Goal: Information Seeking & Learning: Learn about a topic

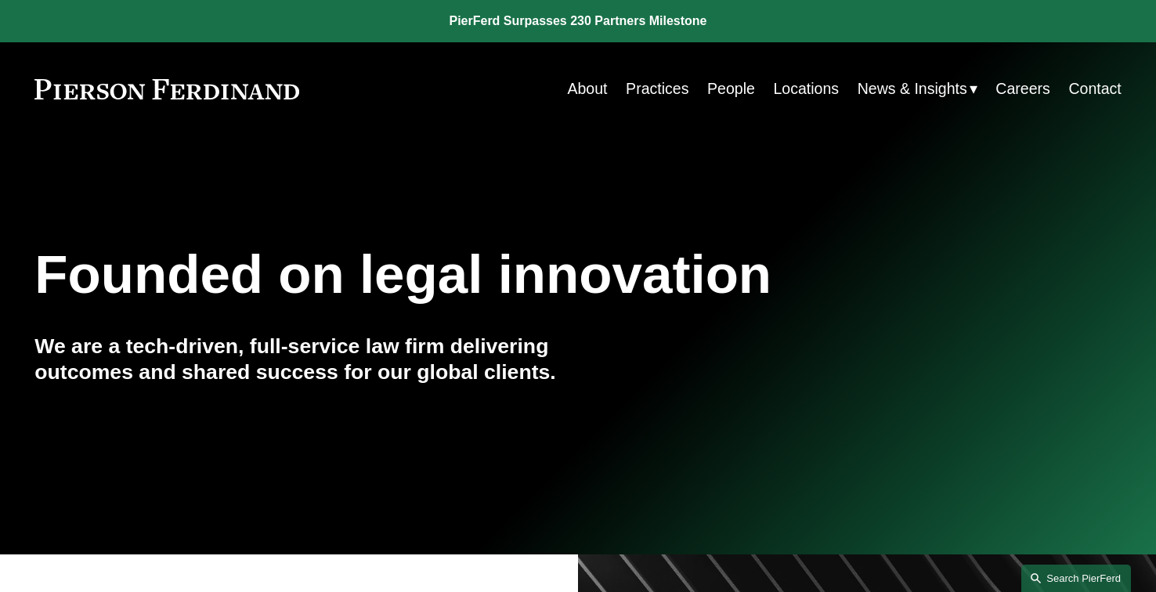
click at [1048, 565] on link "Search this site" at bounding box center [1077, 578] width 110 height 27
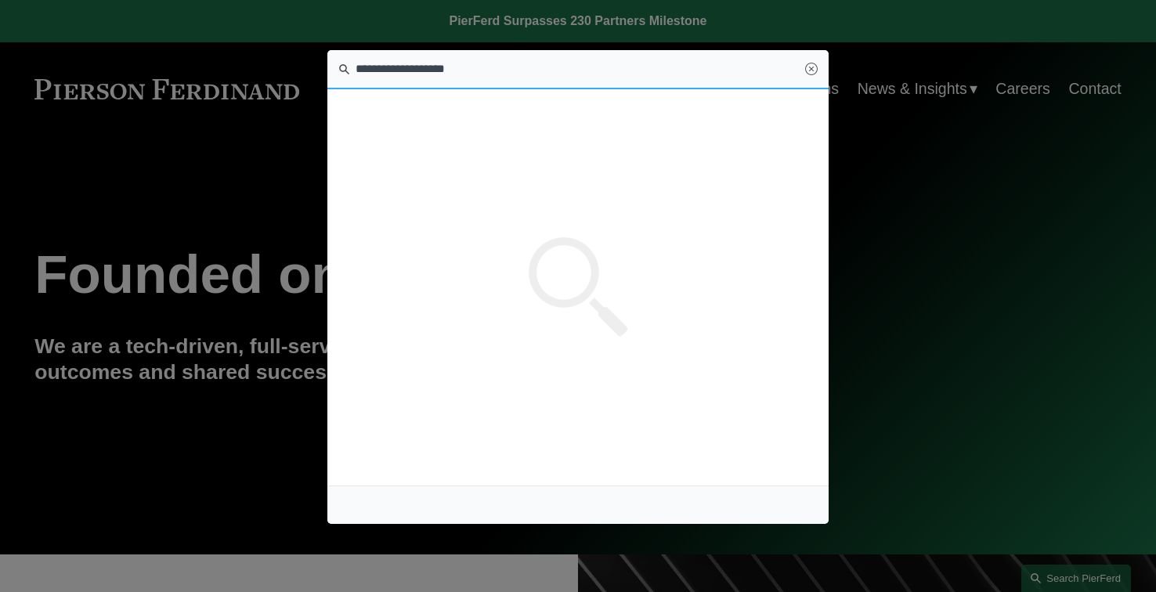
type input "**********"
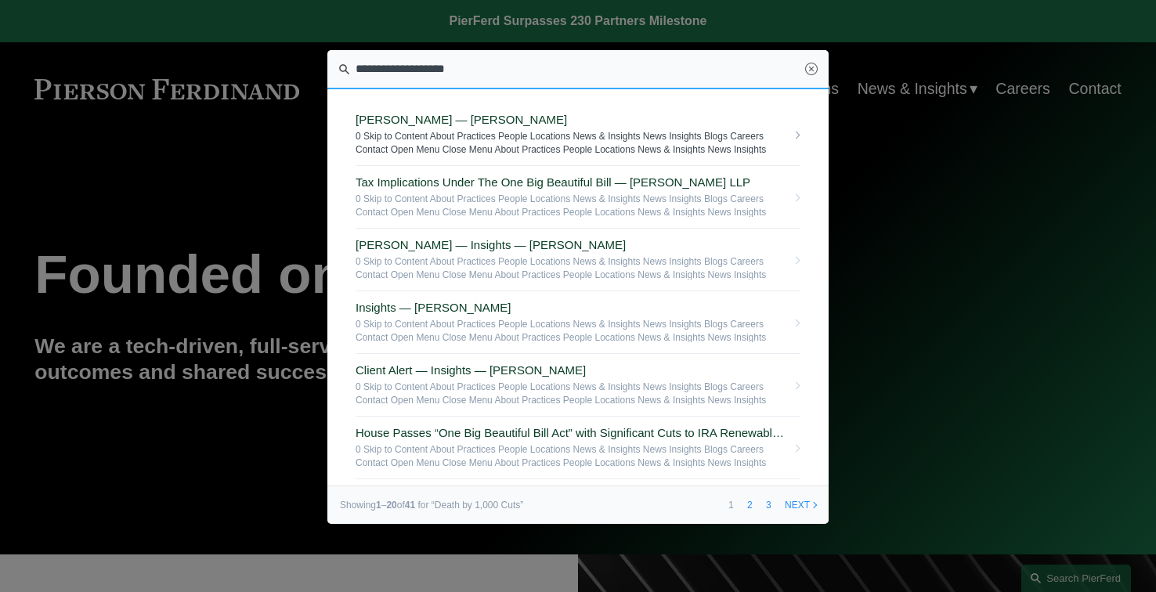
click at [524, 133] on span "0 Skip to Content About Practices People Locations News & Insights News Insight…" at bounding box center [571, 142] width 431 height 24
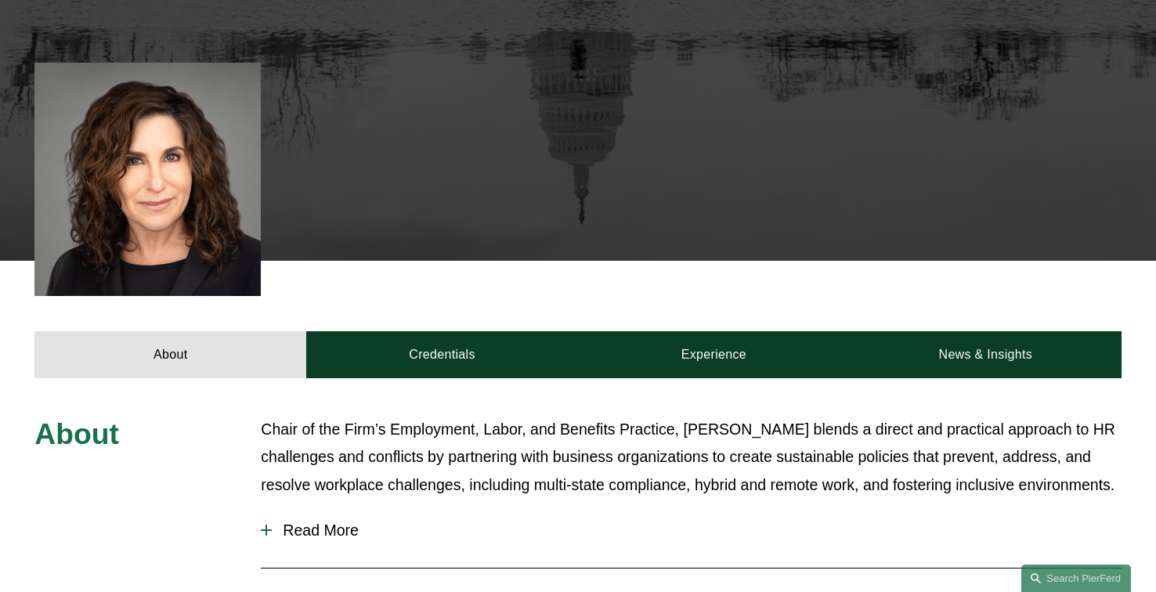
scroll to position [577, 0]
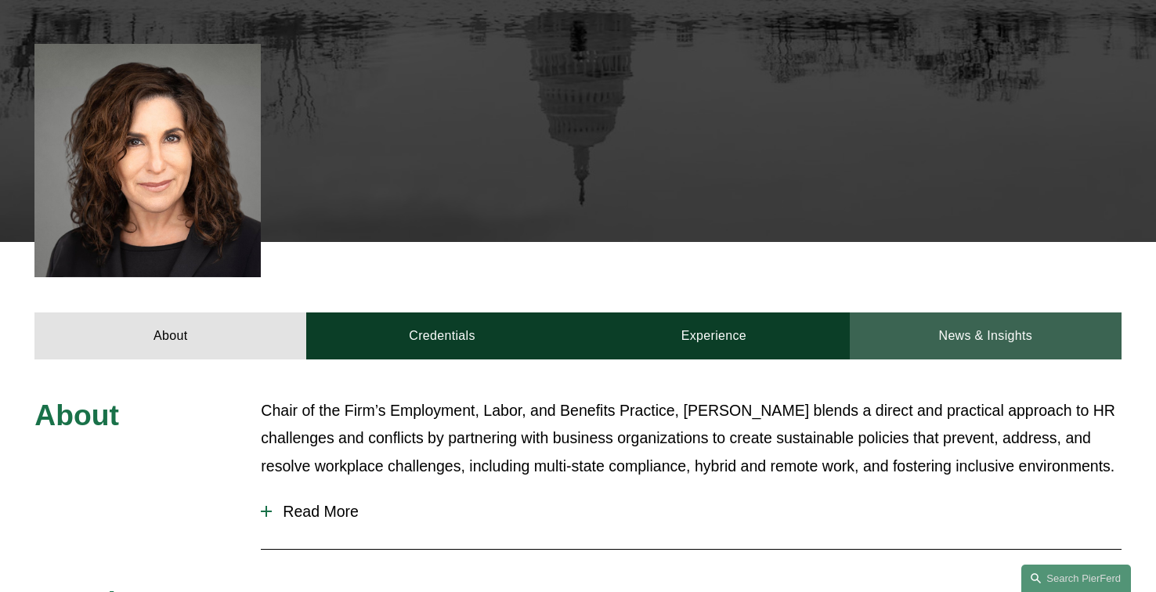
click at [993, 313] on link "News & Insights" at bounding box center [986, 336] width 272 height 47
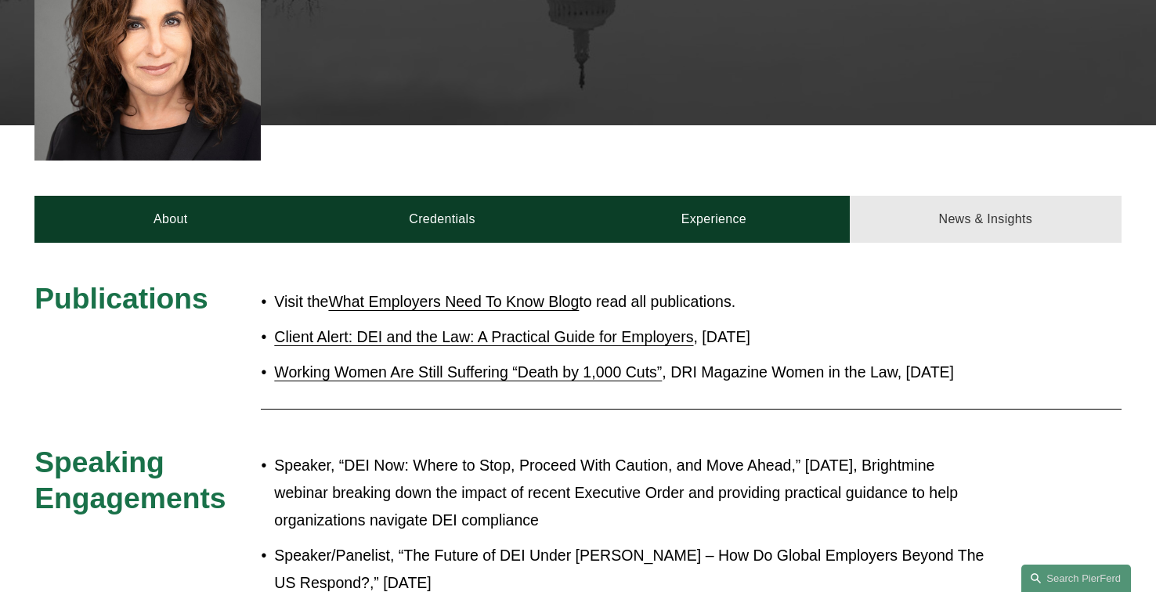
scroll to position [714, 0]
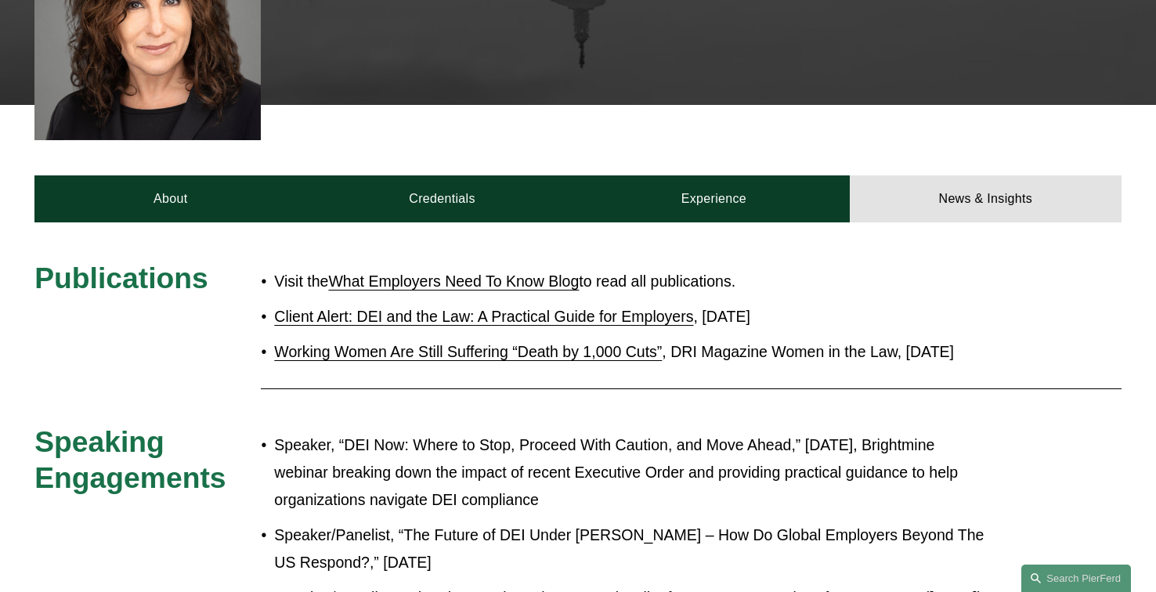
click at [500, 343] on link "Working Women Are Still Suffering “Death by 1,000 Cuts”" at bounding box center [468, 351] width 388 height 17
